Goal: Find specific page/section: Find specific page/section

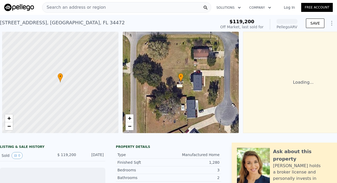
scroll to position [0, 2]
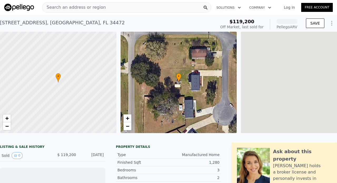
click at [76, 6] on span "Search an address or region" at bounding box center [74, 7] width 64 height 6
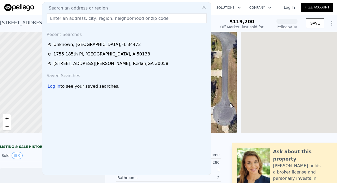
click at [76, 5] on span "Search an address or region" at bounding box center [77, 8] width 64 height 6
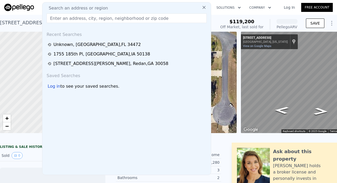
paste input "edit to include the settlement between NUway and other white companies and how …"
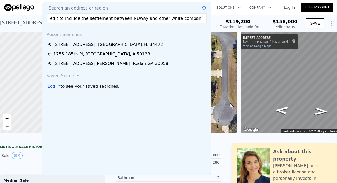
type input "edit to include the settlement between NUway and other white companies and how …"
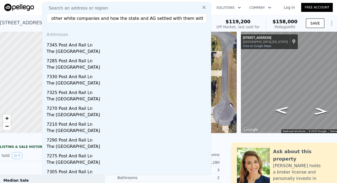
scroll to position [0, 0]
drag, startPoint x: 200, startPoint y: 20, endPoint x: 49, endPoint y: 16, distance: 150.8
click at [47, 20] on input "edit to include the settlement between NUway and other white companies and how …" at bounding box center [127, 17] width 160 height 9
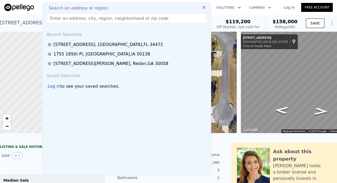
paste input "[STREET_ADDRESS][PERSON_NAME]"
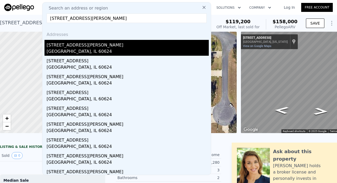
type input "[STREET_ADDRESS][PERSON_NAME]"
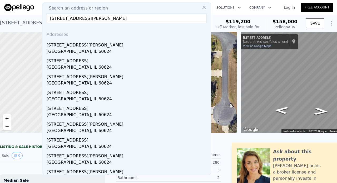
drag, startPoint x: 84, startPoint y: 51, endPoint x: 92, endPoint y: 52, distance: 7.7
click at [84, 48] on div "[STREET_ADDRESS][PERSON_NAME]" at bounding box center [128, 48] width 162 height 16
